Goal: Task Accomplishment & Management: Manage account settings

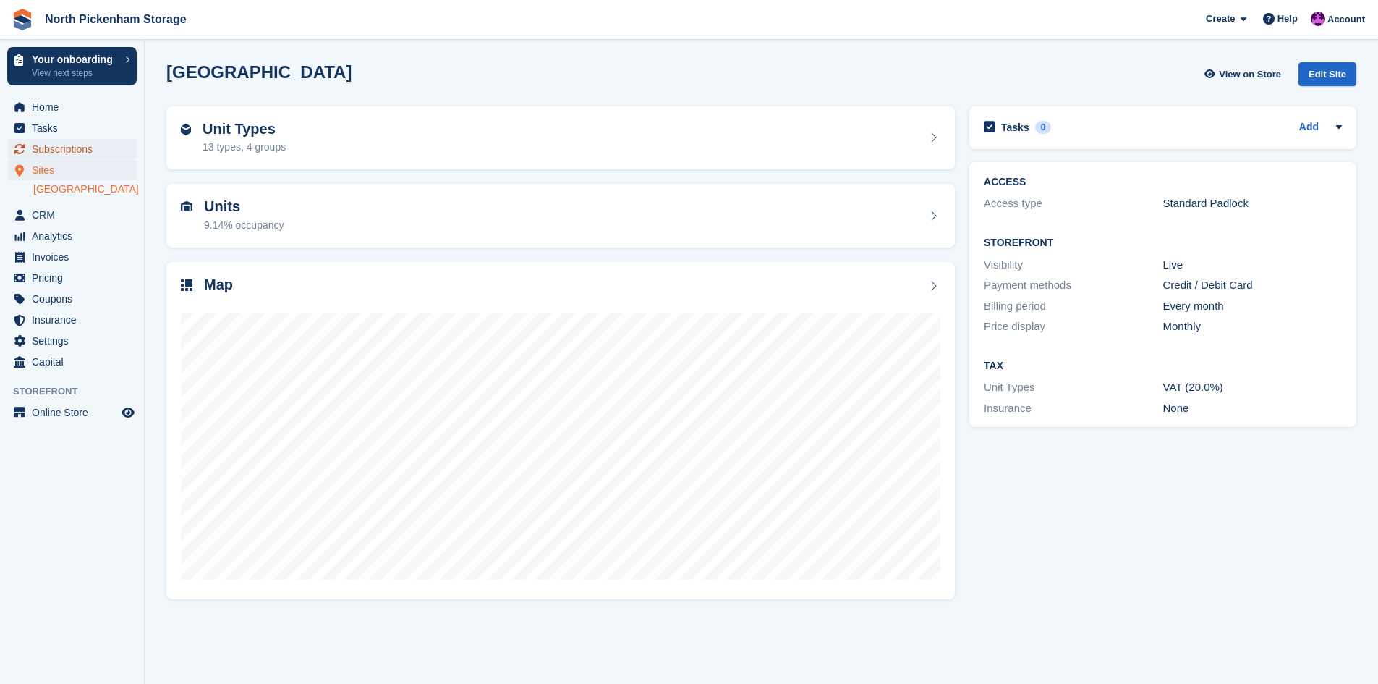
click at [54, 155] on span "Subscriptions" at bounding box center [75, 149] width 87 height 20
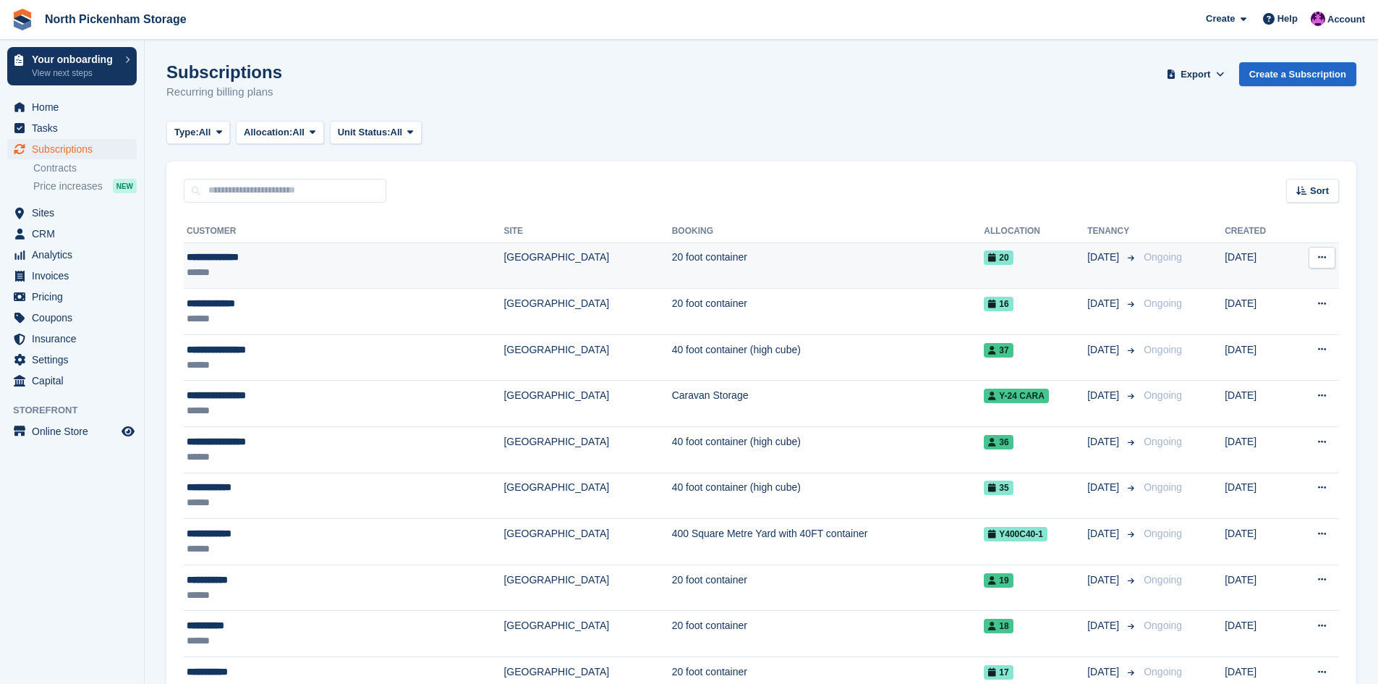
click at [1324, 258] on icon at bounding box center [1322, 256] width 8 height 9
click at [984, 253] on span "20" at bounding box center [998, 257] width 29 height 14
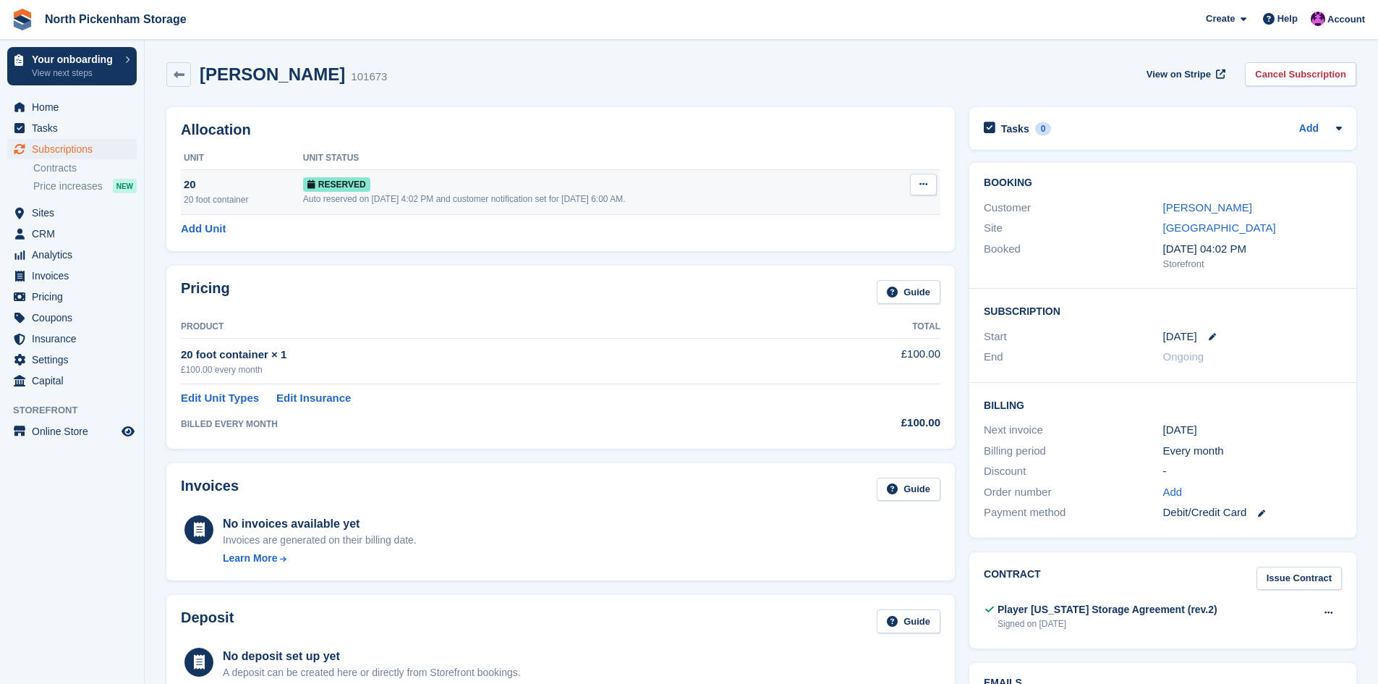
click at [918, 182] on button at bounding box center [923, 185] width 27 height 22
drag, startPoint x: 843, startPoint y: 213, endPoint x: 765, endPoint y: 78, distance: 155.6
click at [843, 213] on p "Grant Early Access" at bounding box center [867, 212] width 126 height 19
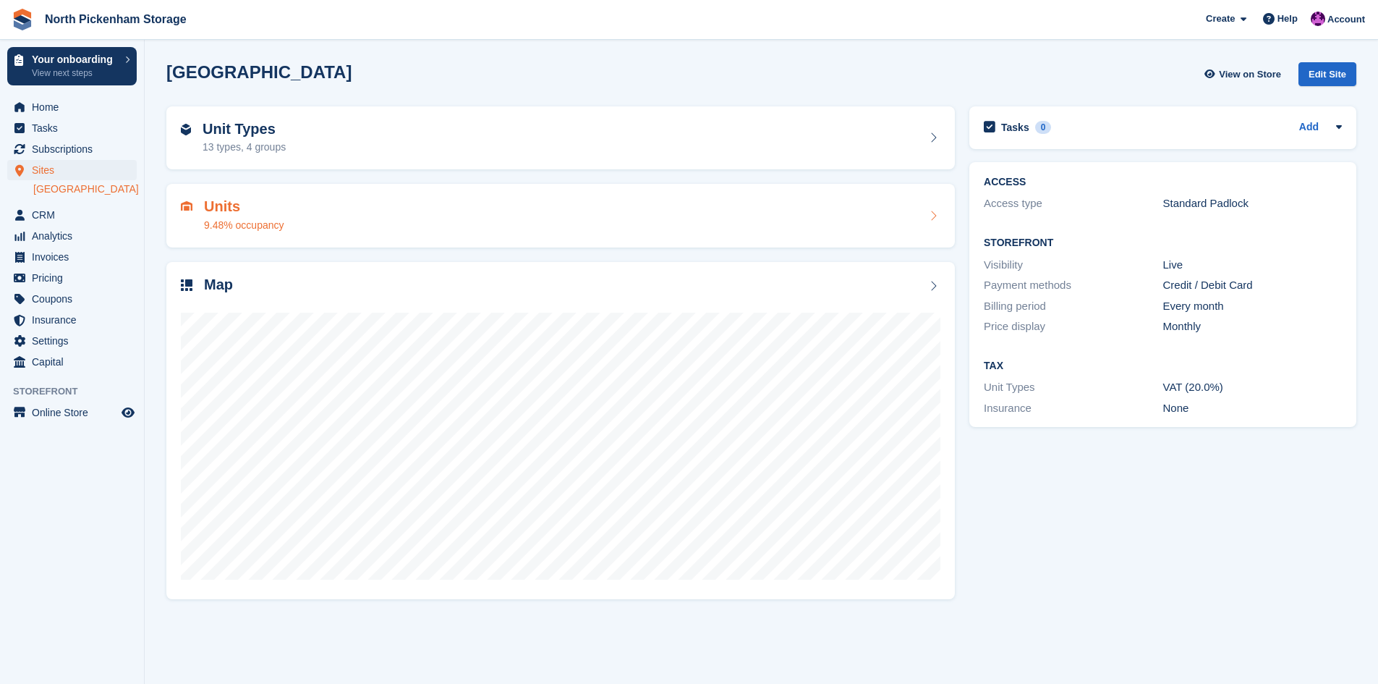
click at [223, 208] on h2 "Units" at bounding box center [244, 206] width 80 height 17
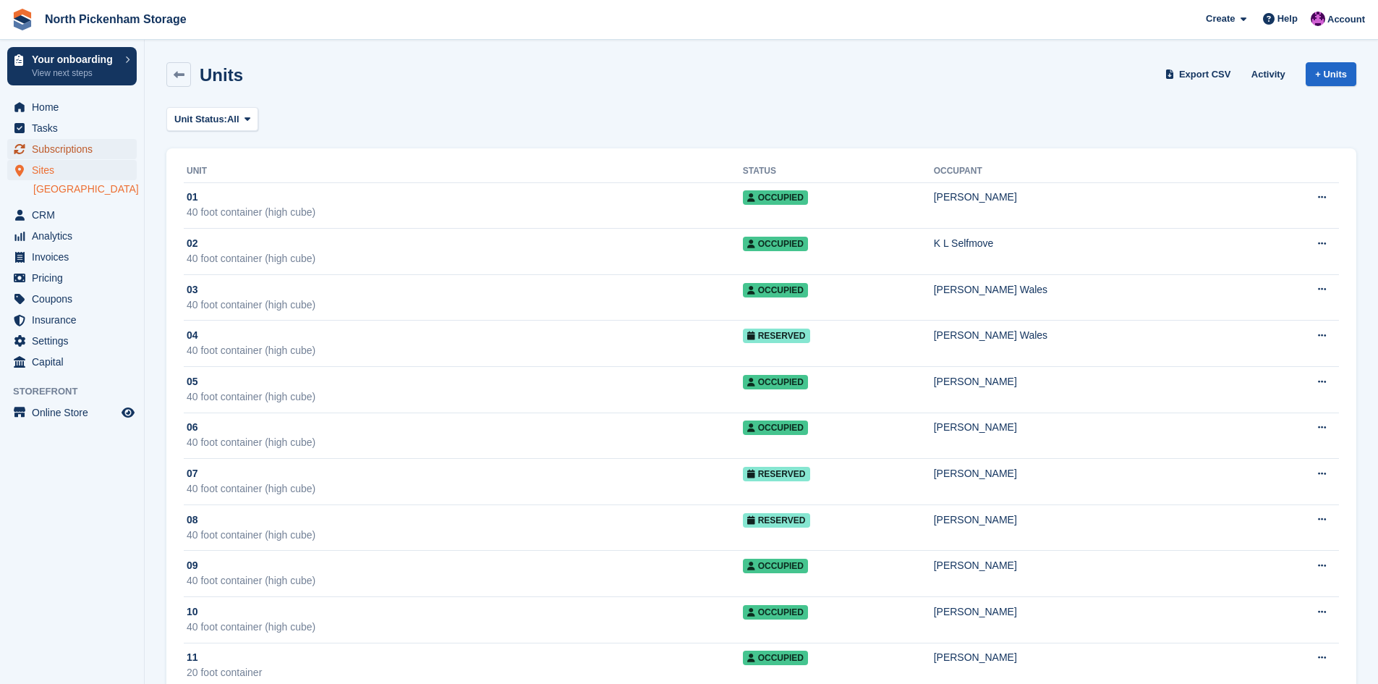
click at [42, 151] on span "Subscriptions" at bounding box center [75, 149] width 87 height 20
